Goal: Book appointment/travel/reservation

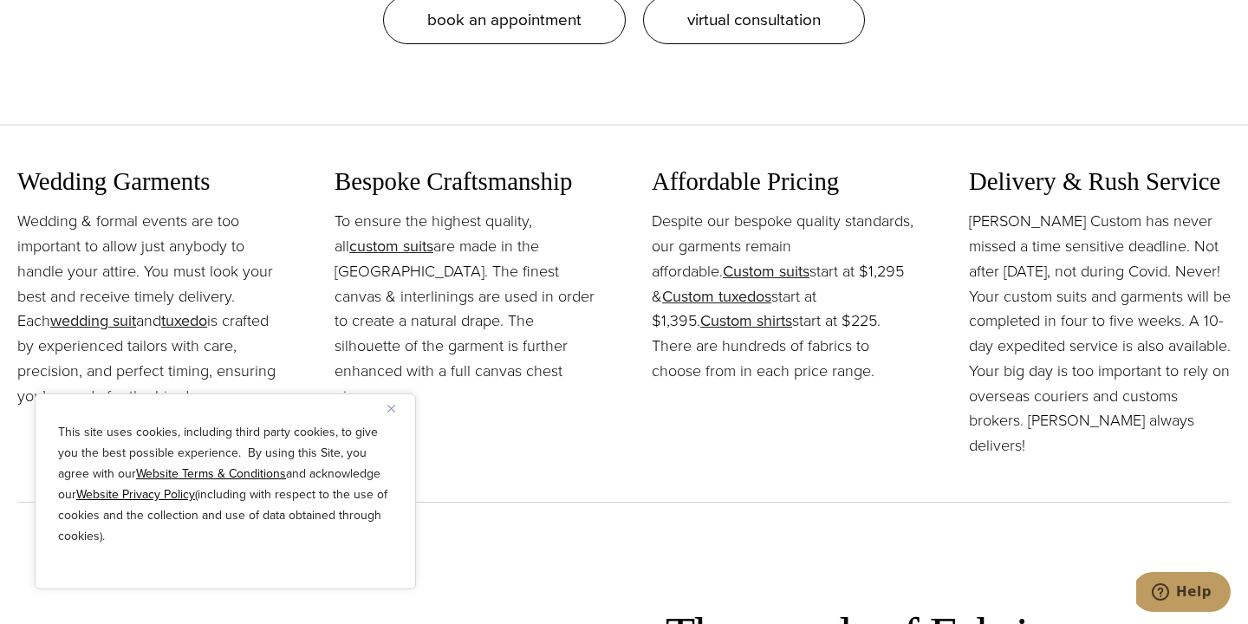
scroll to position [1943, 0]
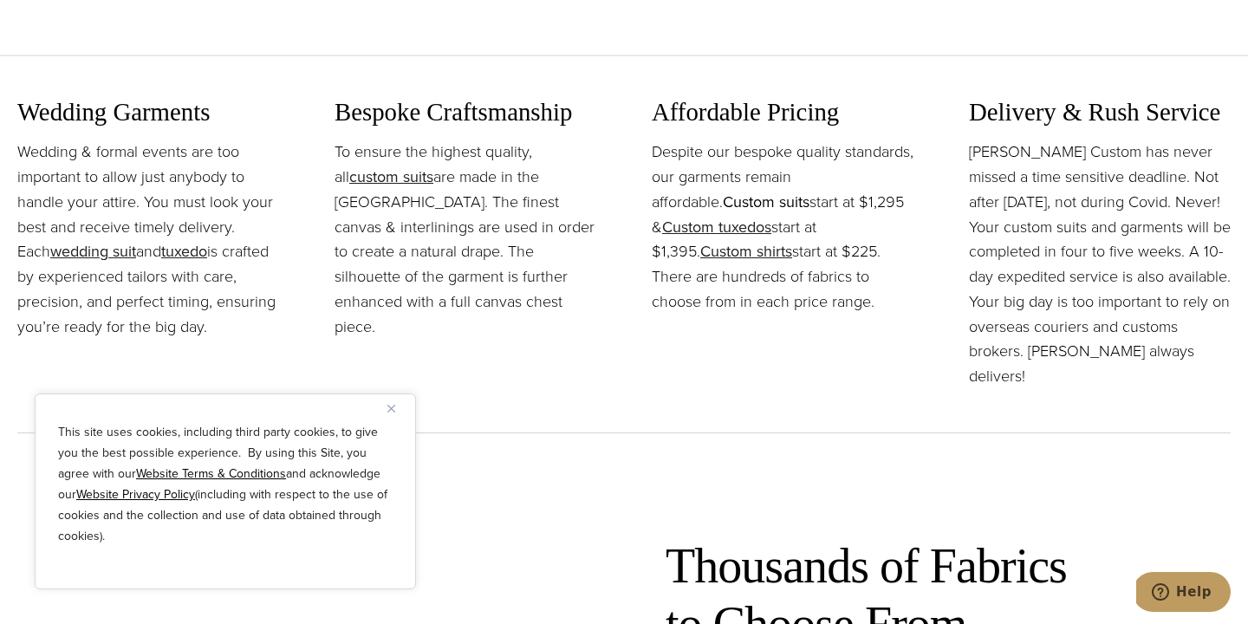
click at [788, 207] on link "Custom suits" at bounding box center [766, 202] width 87 height 23
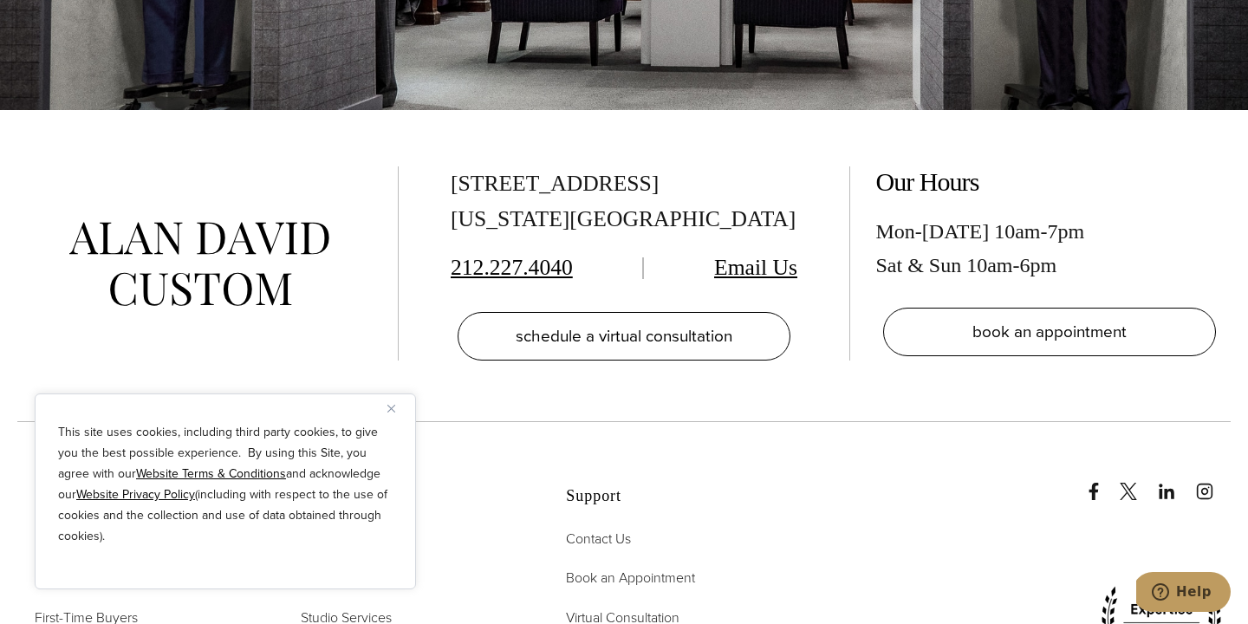
scroll to position [9631, 0]
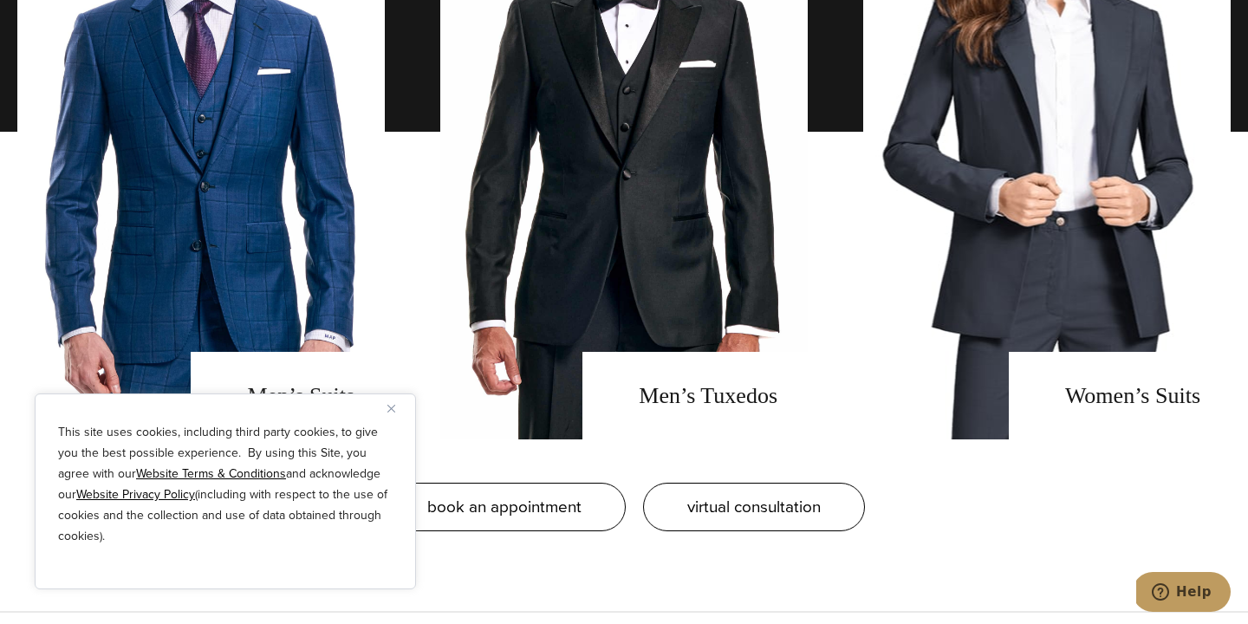
scroll to position [1649, 0]
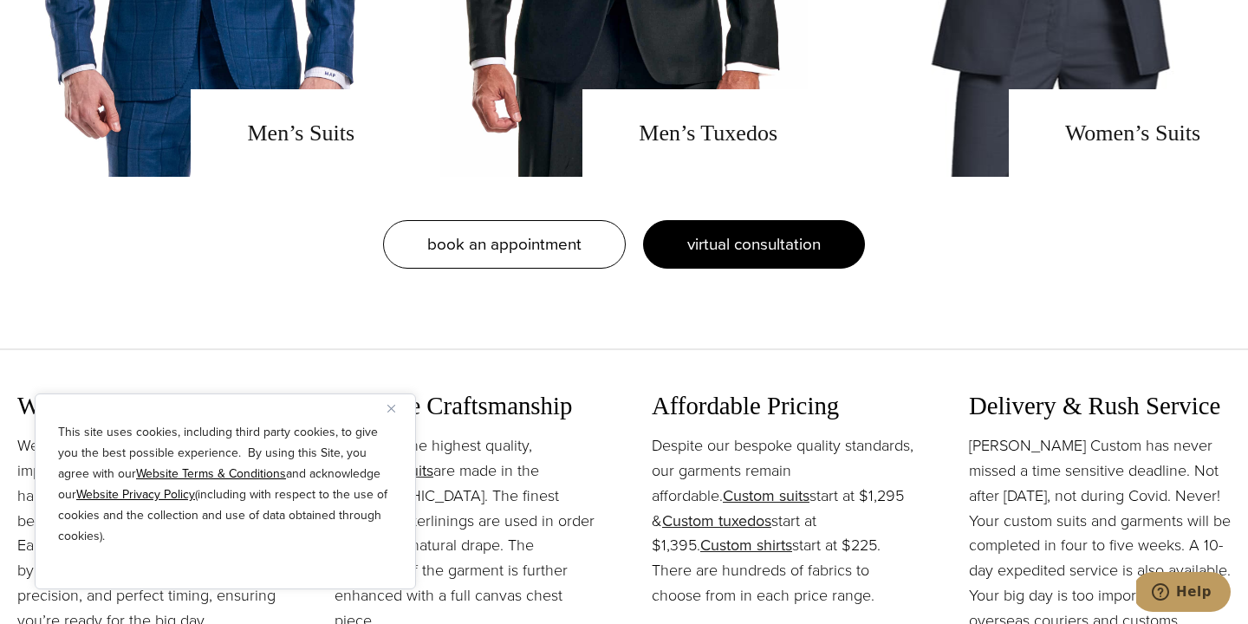
click at [746, 254] on span "virtual consultation" at bounding box center [753, 243] width 133 height 25
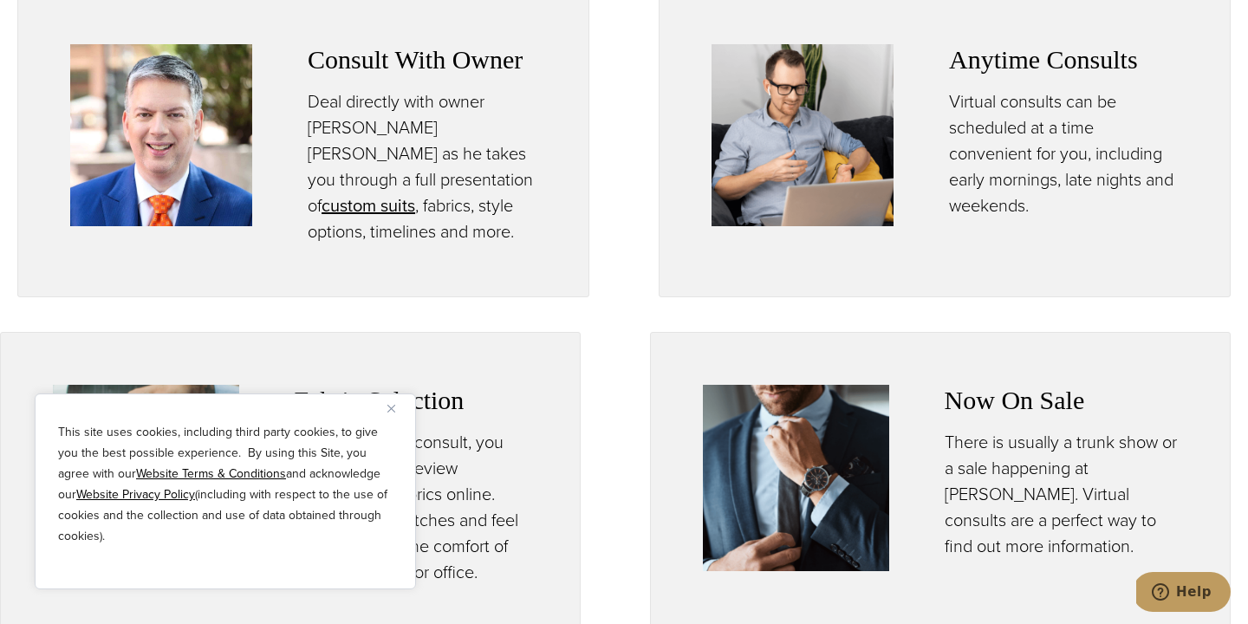
scroll to position [885, 0]
click at [1022, 110] on p "Virtual consults can be scheduled at a time convenient for you, including early…" at bounding box center [1063, 154] width 229 height 130
click at [816, 130] on img at bounding box center [802, 136] width 182 height 182
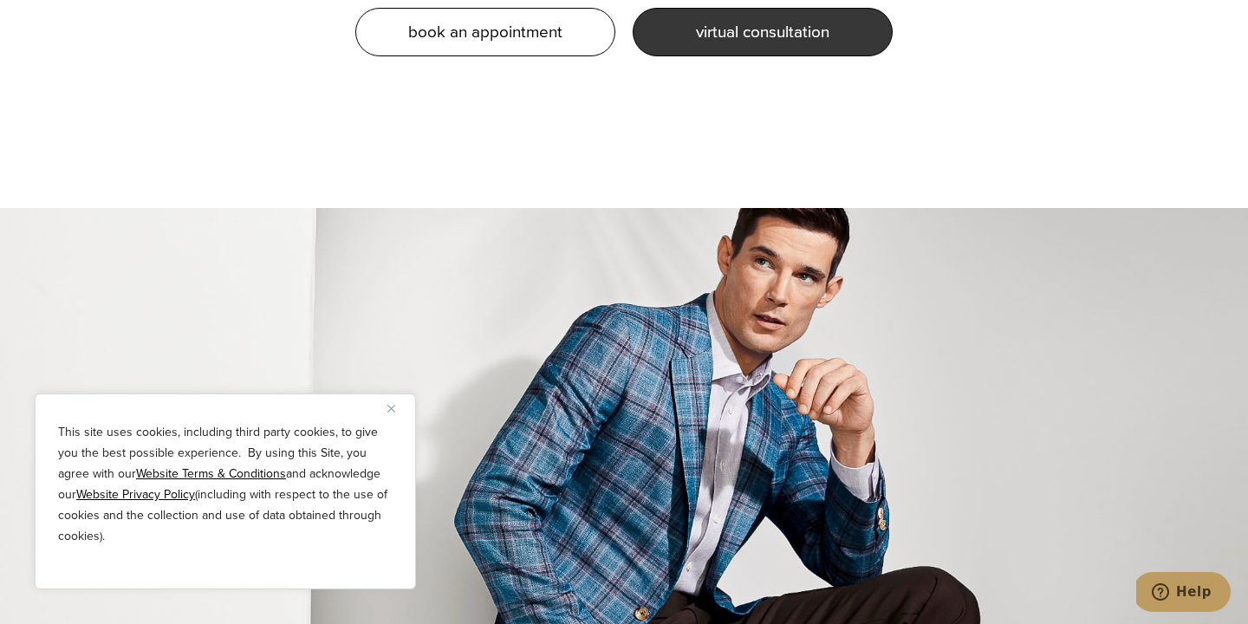
scroll to position [1564, 0]
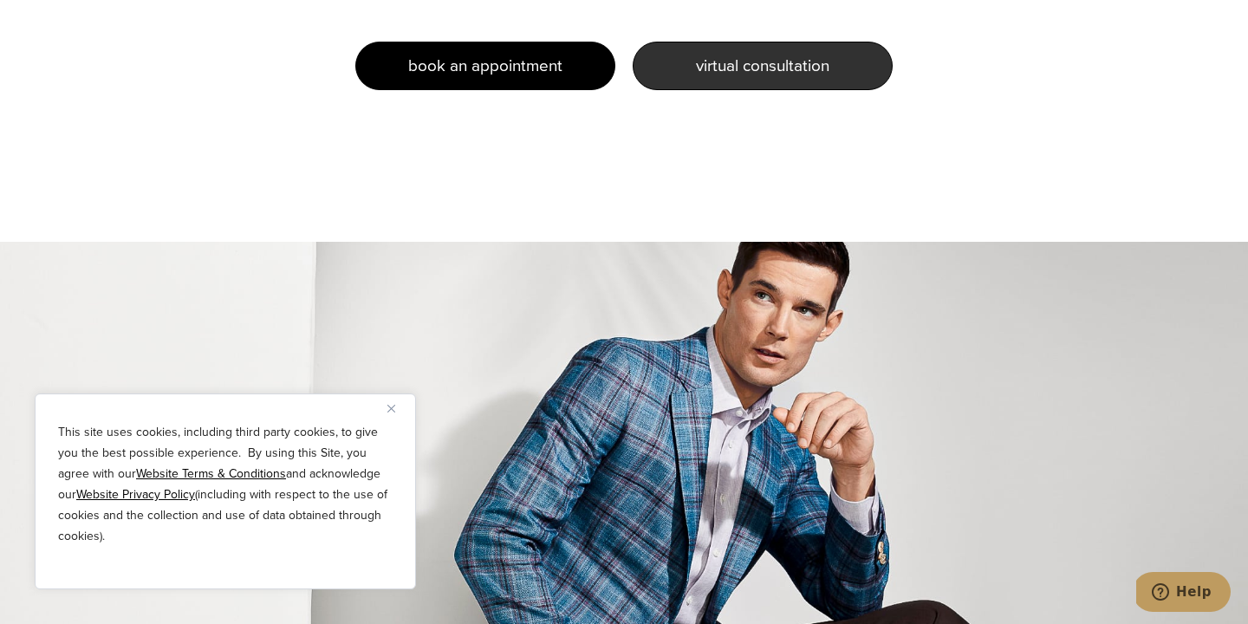
click at [530, 53] on span "book an appointment" at bounding box center [485, 65] width 154 height 25
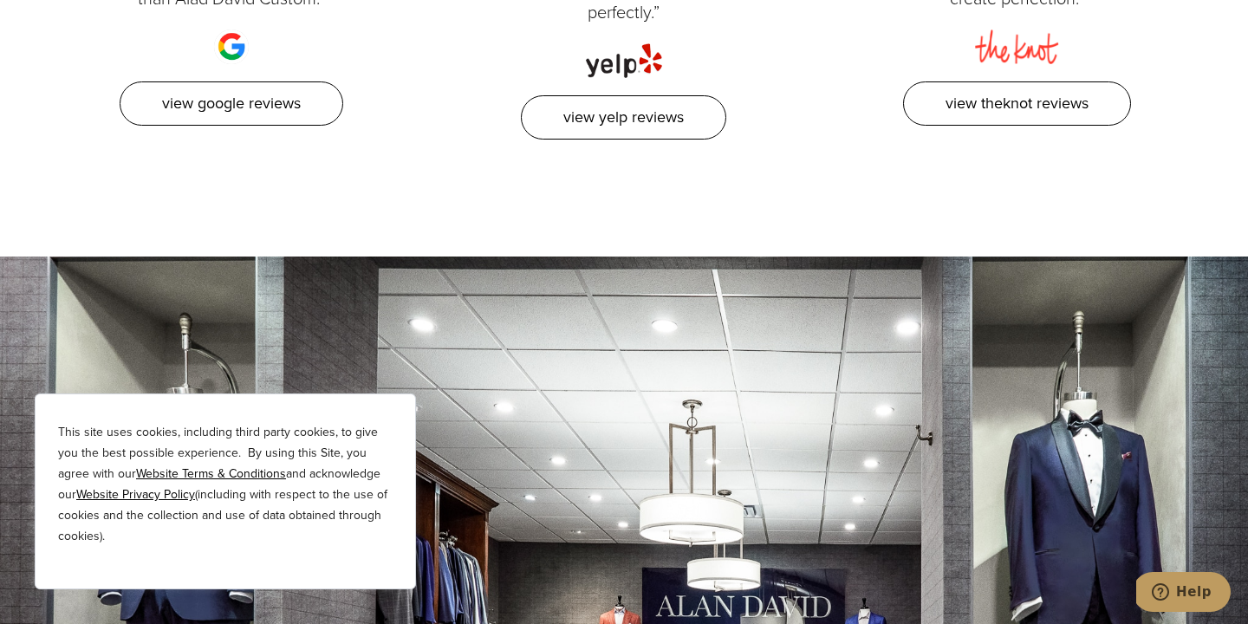
scroll to position [3079, 0]
